Goal: Task Accomplishment & Management: Complete application form

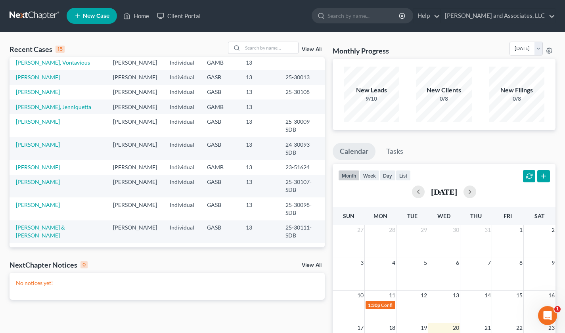
scroll to position [45, 0]
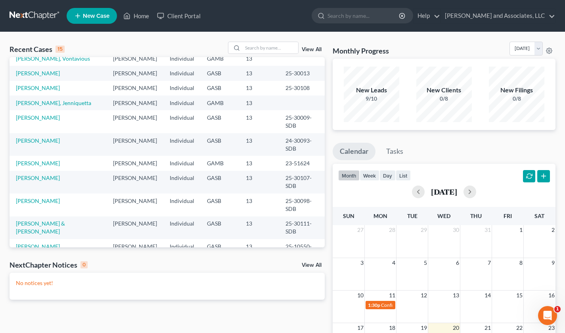
click at [28, 243] on link "[PERSON_NAME]" at bounding box center [38, 246] width 44 height 7
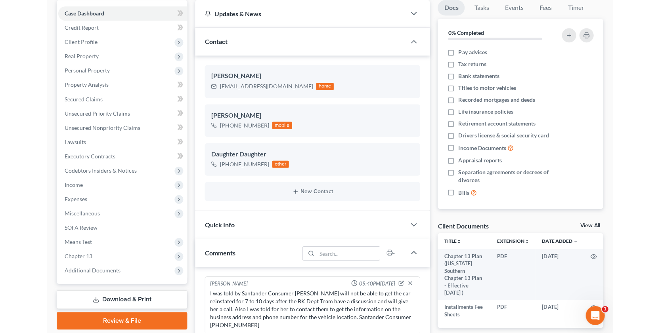
scroll to position [15, 0]
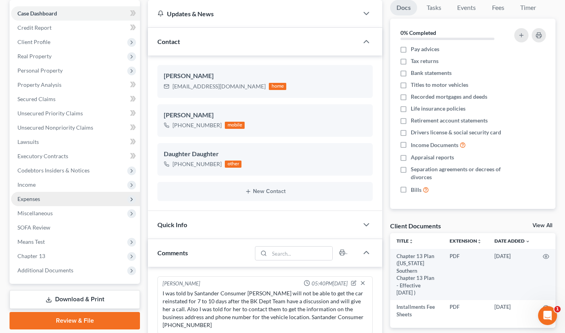
click at [44, 199] on span "Expenses" at bounding box center [75, 199] width 129 height 14
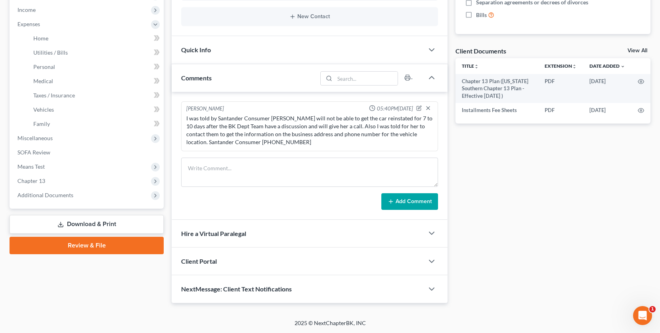
scroll to position [251, 0]
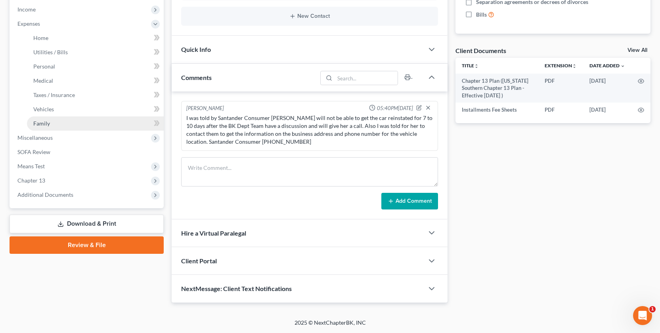
click at [41, 123] on span "Family" at bounding box center [41, 123] width 17 height 7
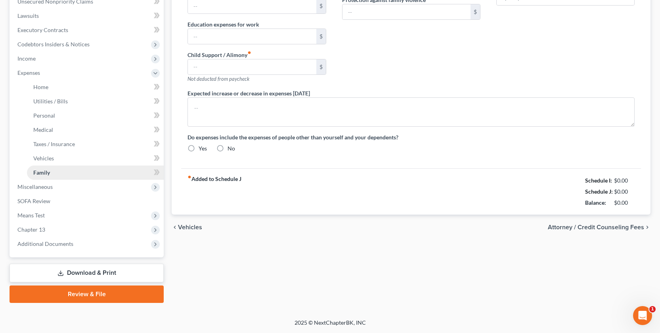
type input "0.00"
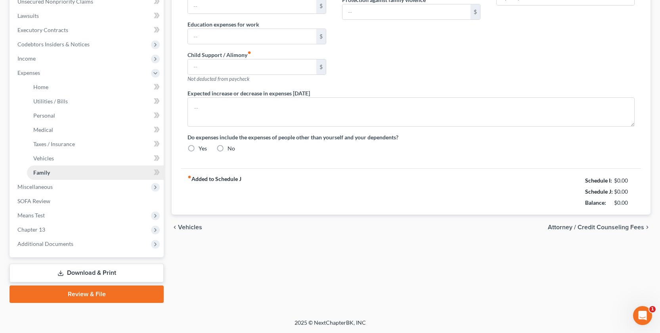
type input "0.00"
type input "356.00"
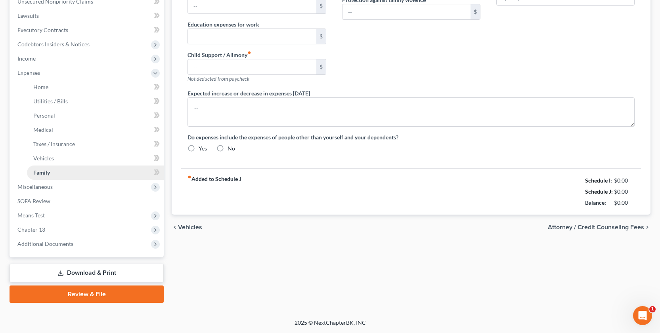
type input "Orthodontist/Braces for Debtor and Daughter"
radio input "true"
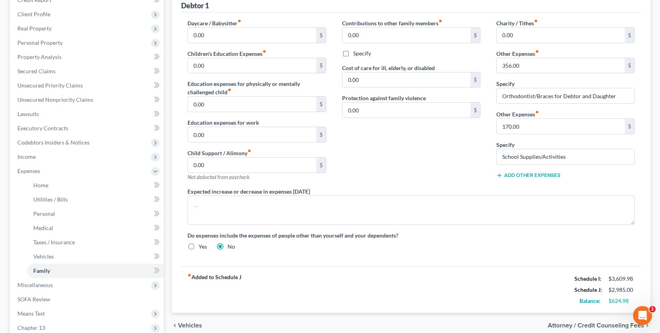
scroll to position [107, 0]
